Goal: Find specific page/section: Find specific page/section

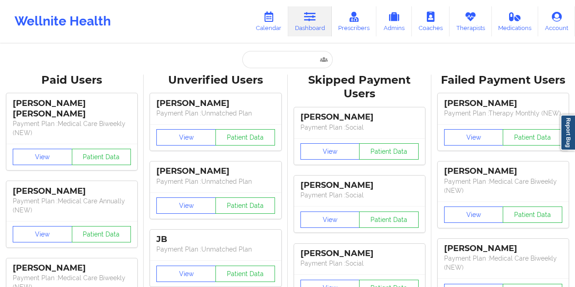
click at [289, 61] on input "text" at bounding box center [287, 59] width 90 height 17
type input "[EMAIL_ADDRESS][DOMAIN_NAME]"
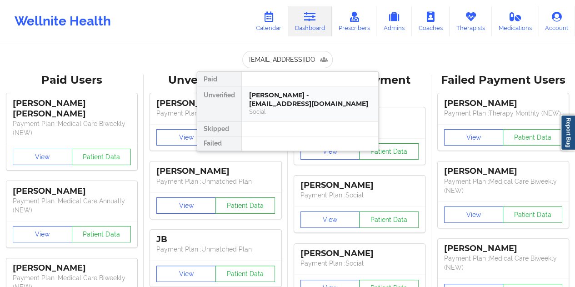
click at [283, 98] on div "[PERSON_NAME] - [EMAIL_ADDRESS][DOMAIN_NAME]" at bounding box center [310, 99] width 122 height 17
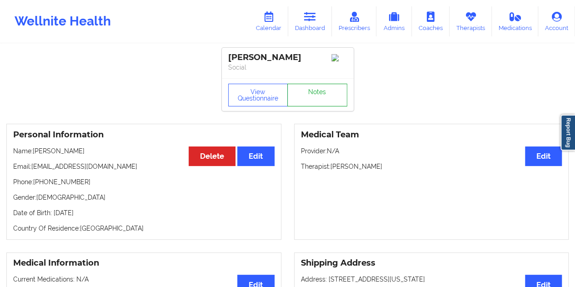
click at [325, 96] on link "Notes" at bounding box center [317, 95] width 60 height 23
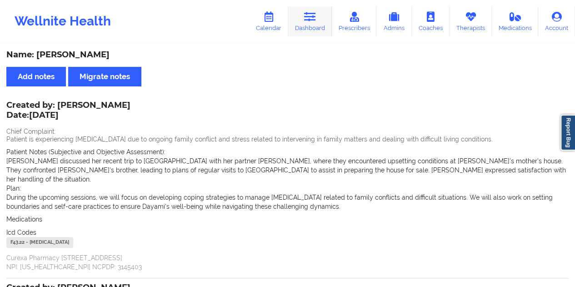
click at [305, 19] on link "Dashboard" at bounding box center [310, 21] width 44 height 30
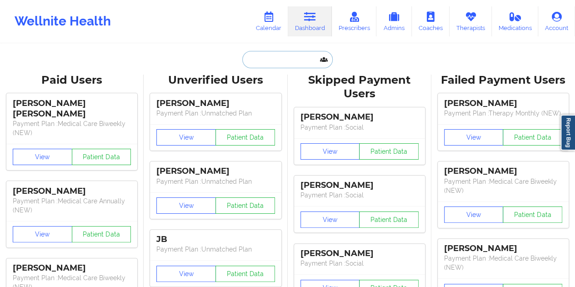
click at [264, 66] on input "text" at bounding box center [287, 59] width 90 height 17
paste input "[EMAIL_ADDRESS][DOMAIN_NAME]"
type input "[EMAIL_ADDRESS][DOMAIN_NAME]"
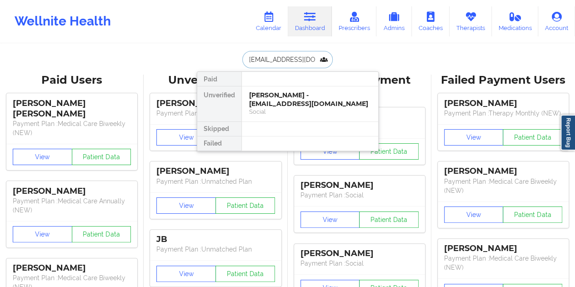
scroll to position [0, 13]
click at [308, 103] on div "[PERSON_NAME] - [EMAIL_ADDRESS][DOMAIN_NAME]" at bounding box center [310, 99] width 122 height 17
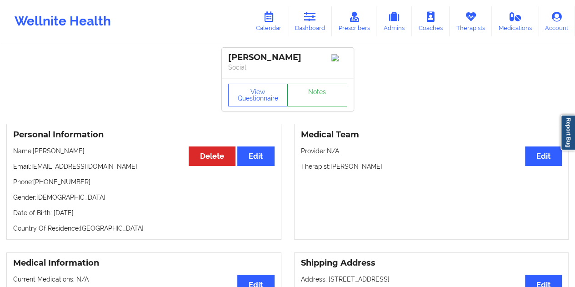
click at [321, 97] on link "Notes" at bounding box center [317, 95] width 60 height 23
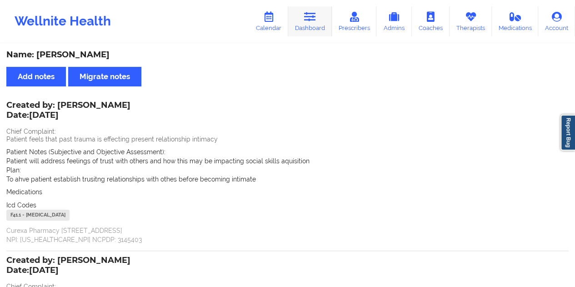
click at [311, 32] on link "Dashboard" at bounding box center [310, 21] width 44 height 30
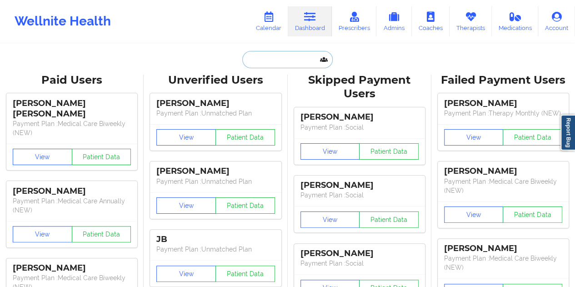
click at [266, 65] on input "text" at bounding box center [287, 59] width 90 height 17
paste input "[EMAIL_ADDRESS][DOMAIN_NAME]"
type input "[EMAIL_ADDRESS][DOMAIN_NAME]"
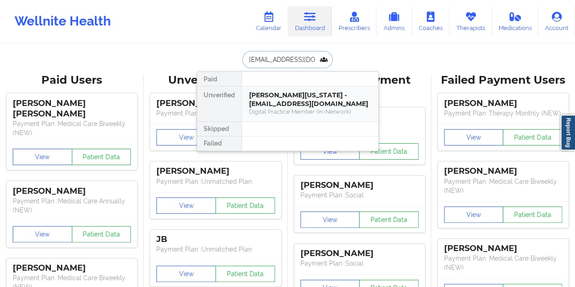
click at [294, 91] on div "[PERSON_NAME][US_STATE] - [EMAIL_ADDRESS][DOMAIN_NAME]" at bounding box center [310, 99] width 122 height 17
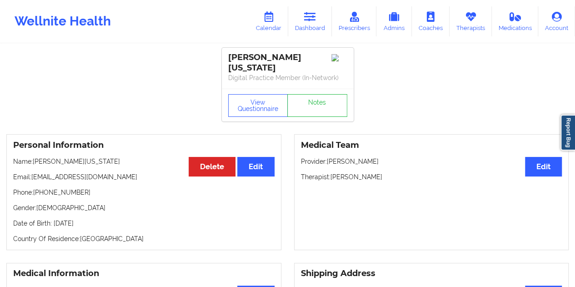
click at [319, 91] on div "View Questionnaire Notes" at bounding box center [288, 105] width 132 height 33
click at [317, 95] on link "Notes" at bounding box center [317, 105] width 60 height 23
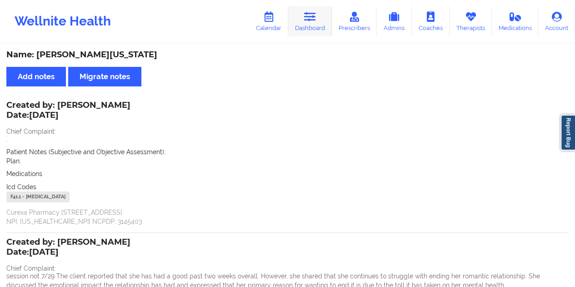
click at [302, 21] on link "Dashboard" at bounding box center [310, 21] width 44 height 30
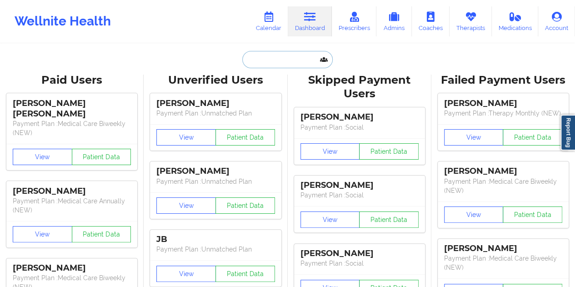
click at [275, 59] on input "text" at bounding box center [287, 59] width 90 height 17
paste input "[EMAIL_ADDRESS][DOMAIN_NAME]"
type input "[EMAIL_ADDRESS][DOMAIN_NAME]"
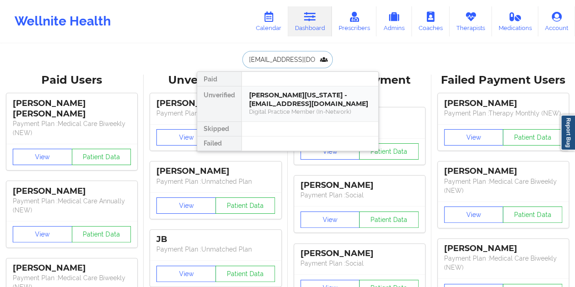
click at [287, 102] on div "[PERSON_NAME][US_STATE] - [EMAIL_ADDRESS][DOMAIN_NAME]" at bounding box center [310, 99] width 122 height 17
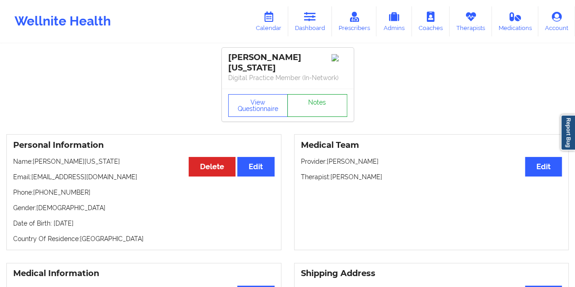
click at [309, 101] on link "Notes" at bounding box center [317, 105] width 60 height 23
